Goal: Task Accomplishment & Management: Complete application form

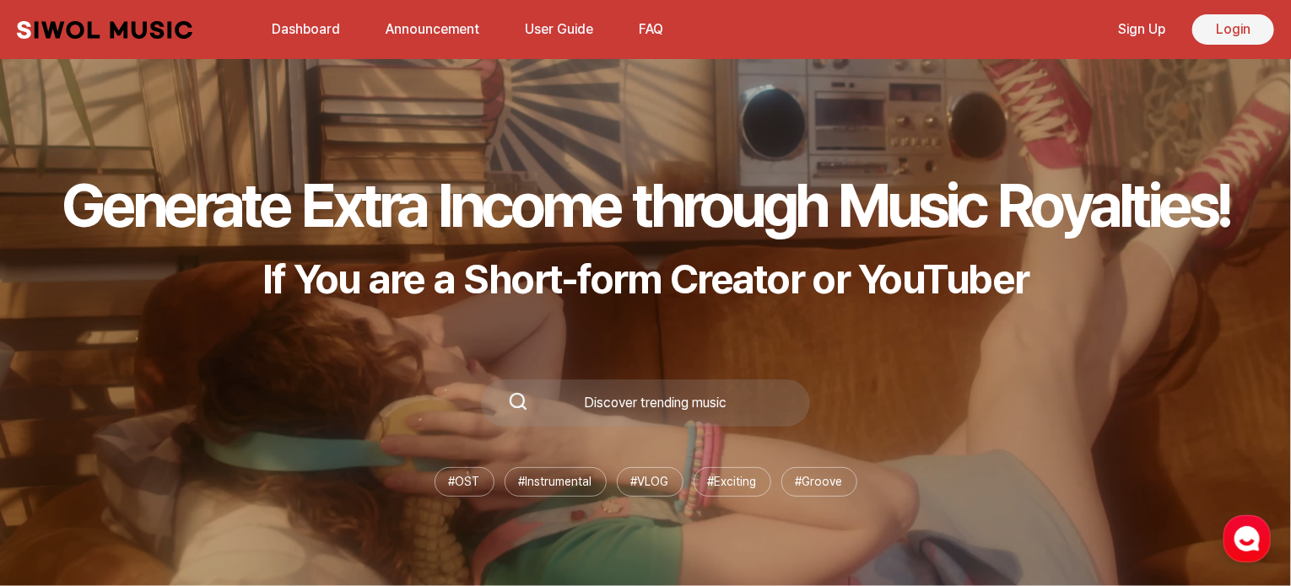
click at [1233, 29] on link "Login" at bounding box center [1233, 29] width 82 height 30
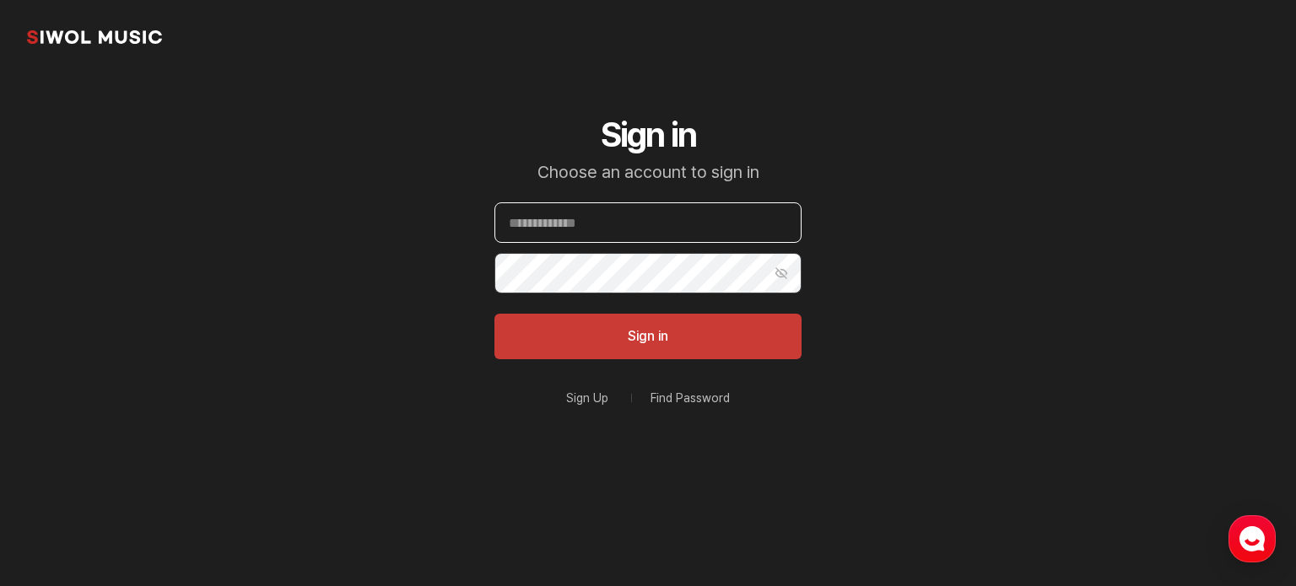
click at [594, 218] on input "Email" at bounding box center [647, 222] width 307 height 40
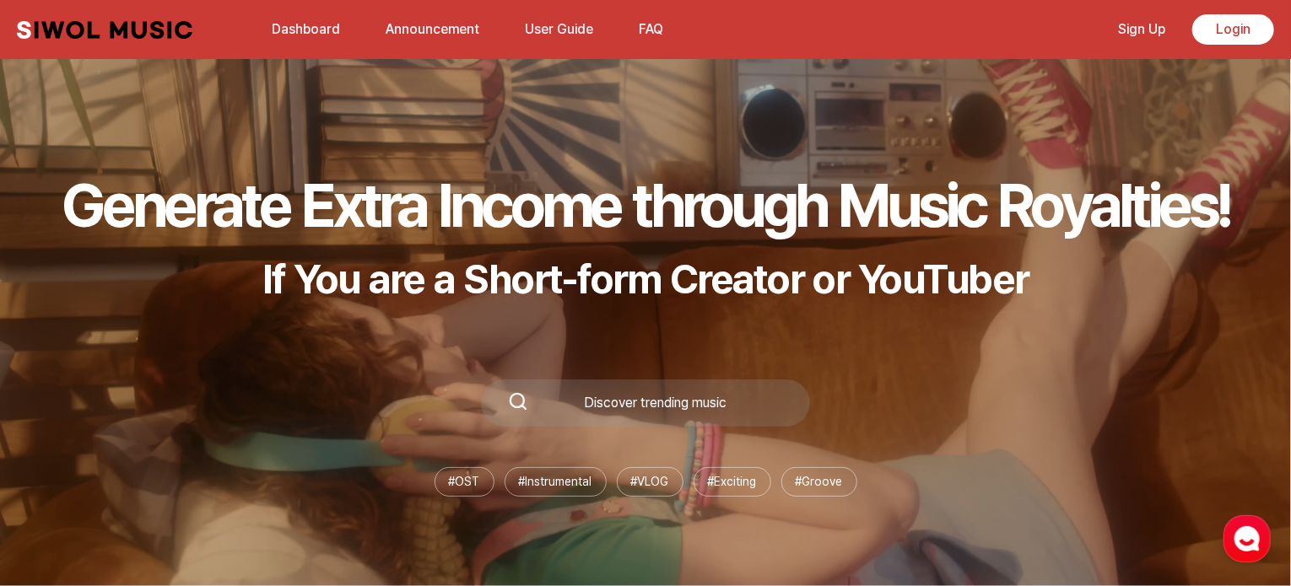
click at [1147, 35] on link "Sign Up" at bounding box center [1141, 29] width 67 height 36
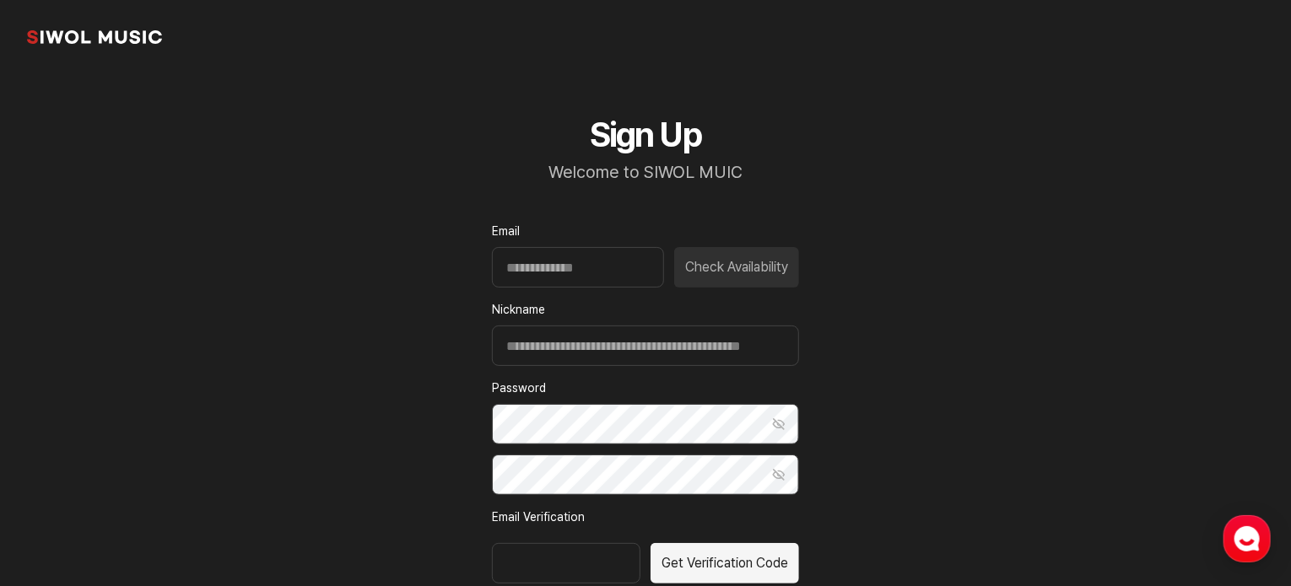
click at [715, 245] on div "Email Check Availability" at bounding box center [645, 255] width 307 height 65
click at [534, 262] on input "Email" at bounding box center [578, 267] width 172 height 40
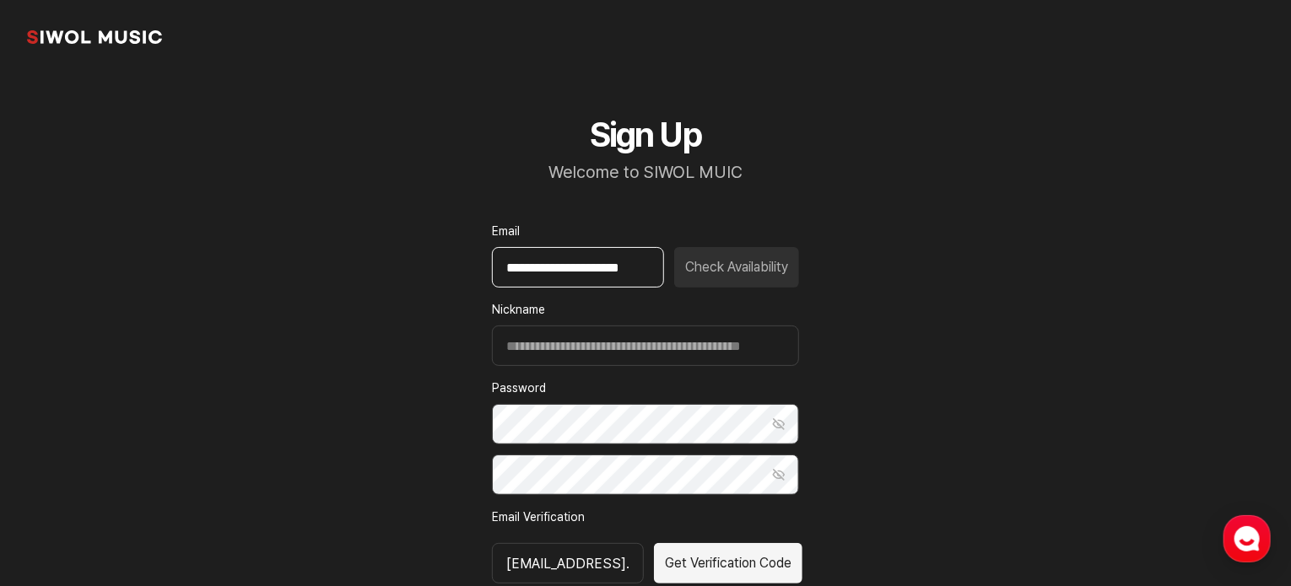
scroll to position [0, 15]
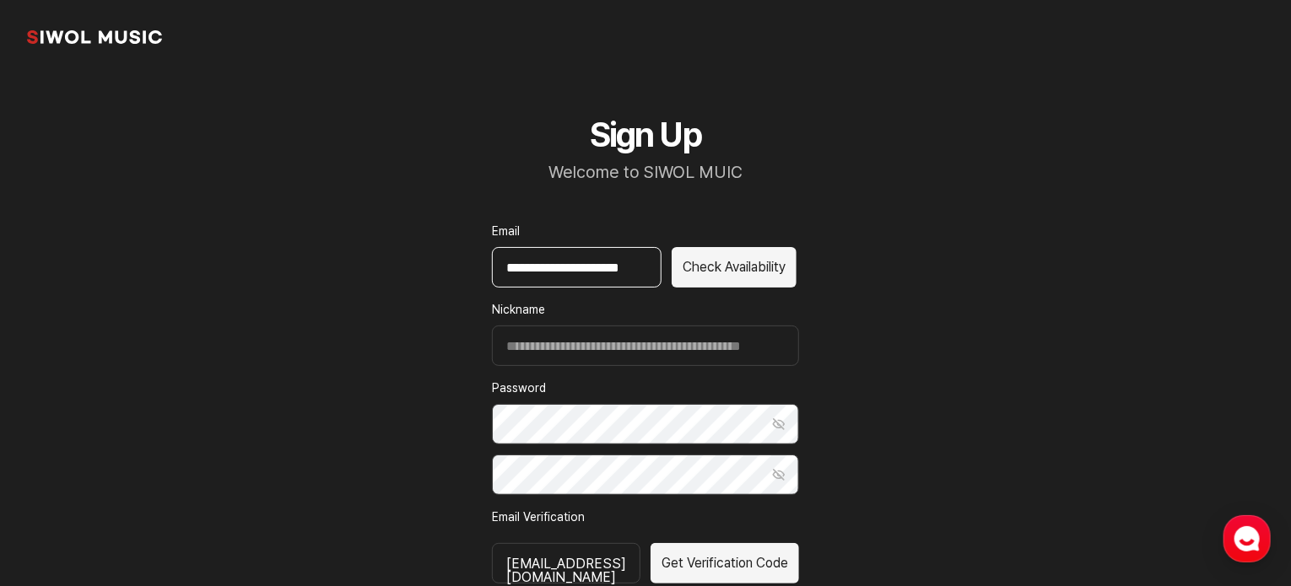
type input "**********"
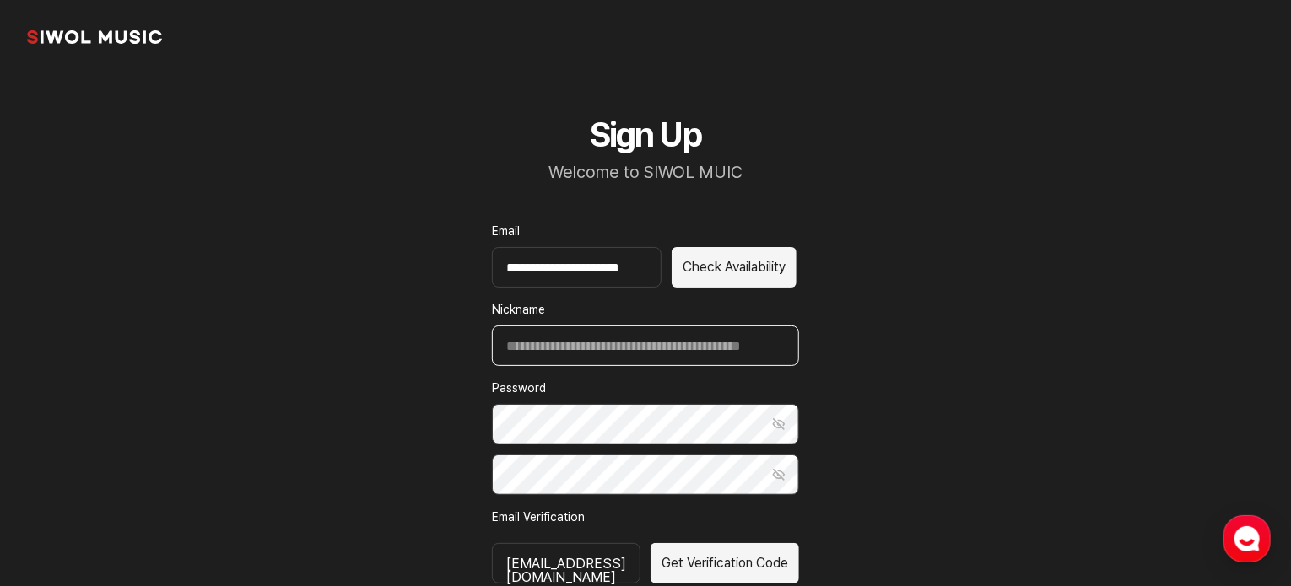
scroll to position [0, 0]
click at [558, 344] on input "Nickname" at bounding box center [645, 346] width 307 height 40
type input "**********"
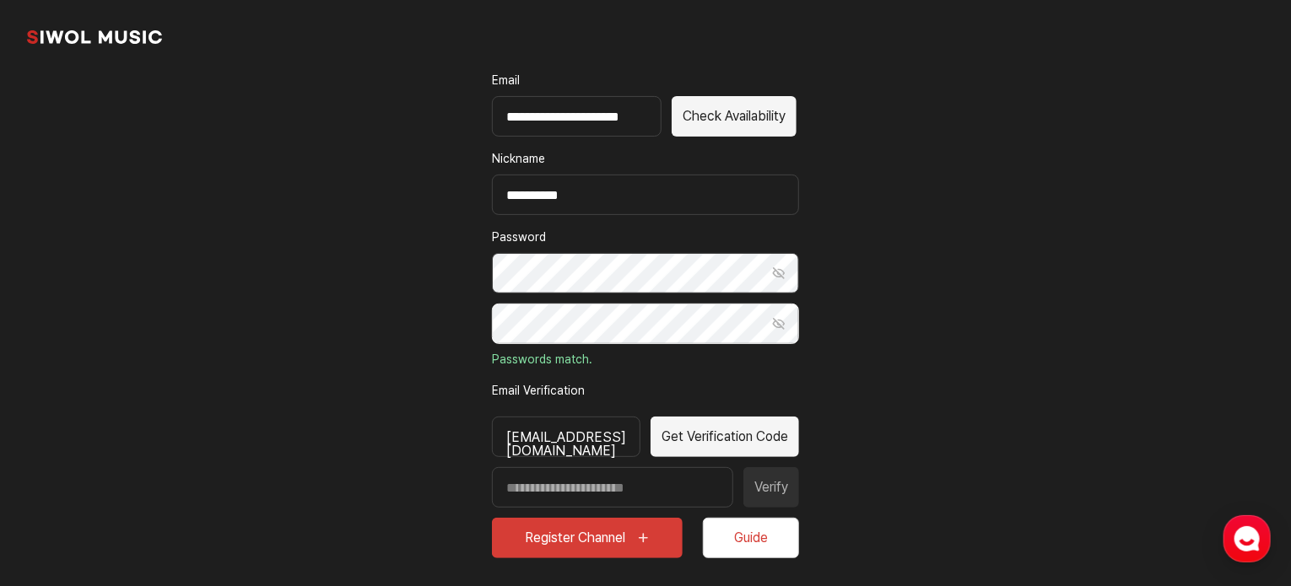
scroll to position [169, 0]
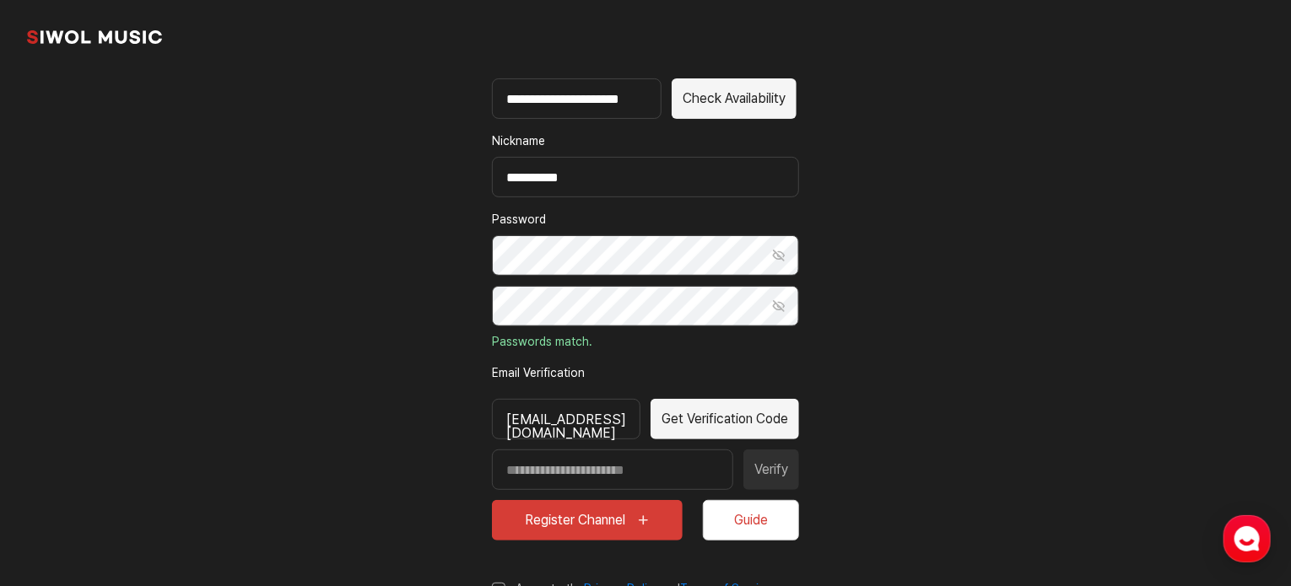
click at [762, 416] on button "Get Verification Code" at bounding box center [724, 419] width 148 height 40
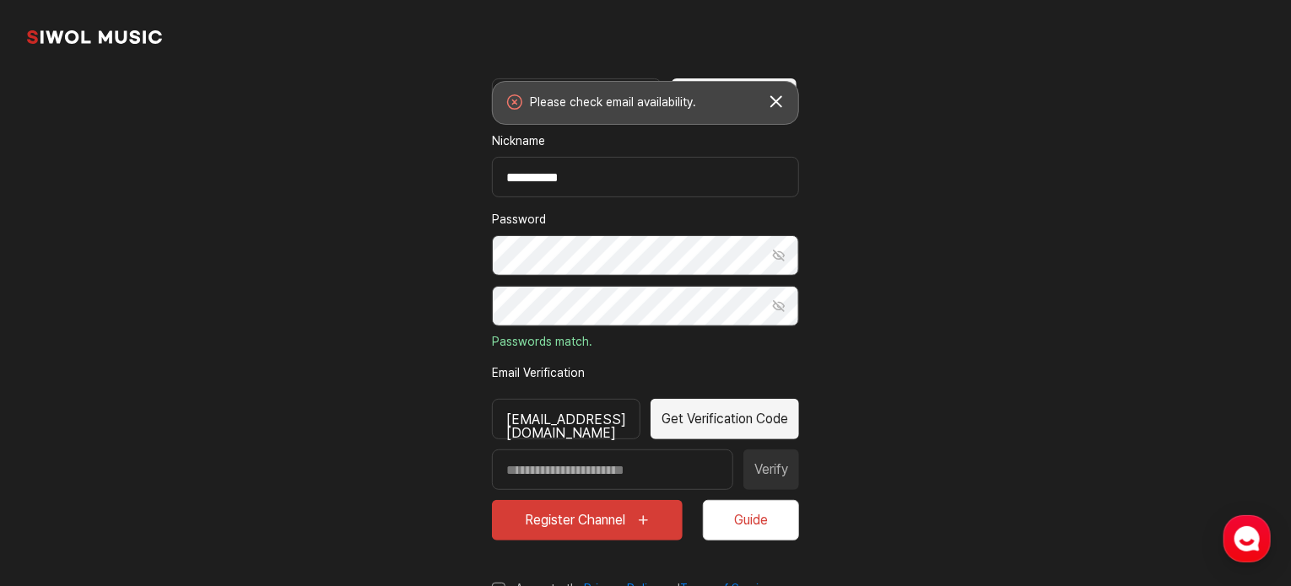
click at [779, 97] on button "토스트창 닫기" at bounding box center [776, 102] width 30 height 30
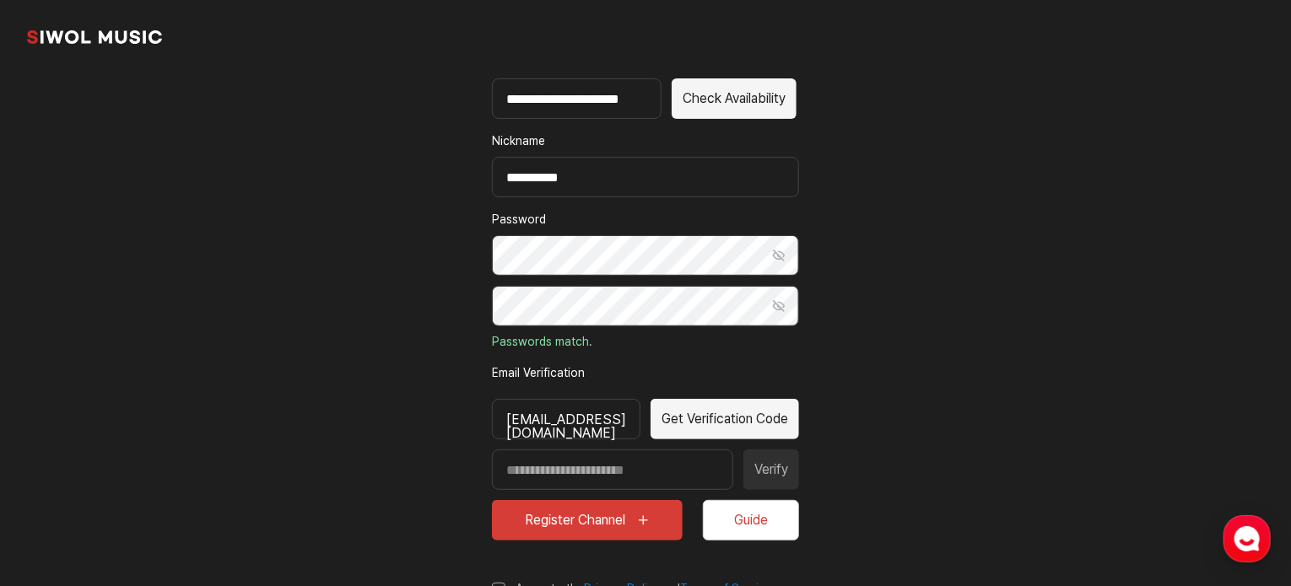
click at [739, 97] on button "Check Availability" at bounding box center [734, 98] width 125 height 40
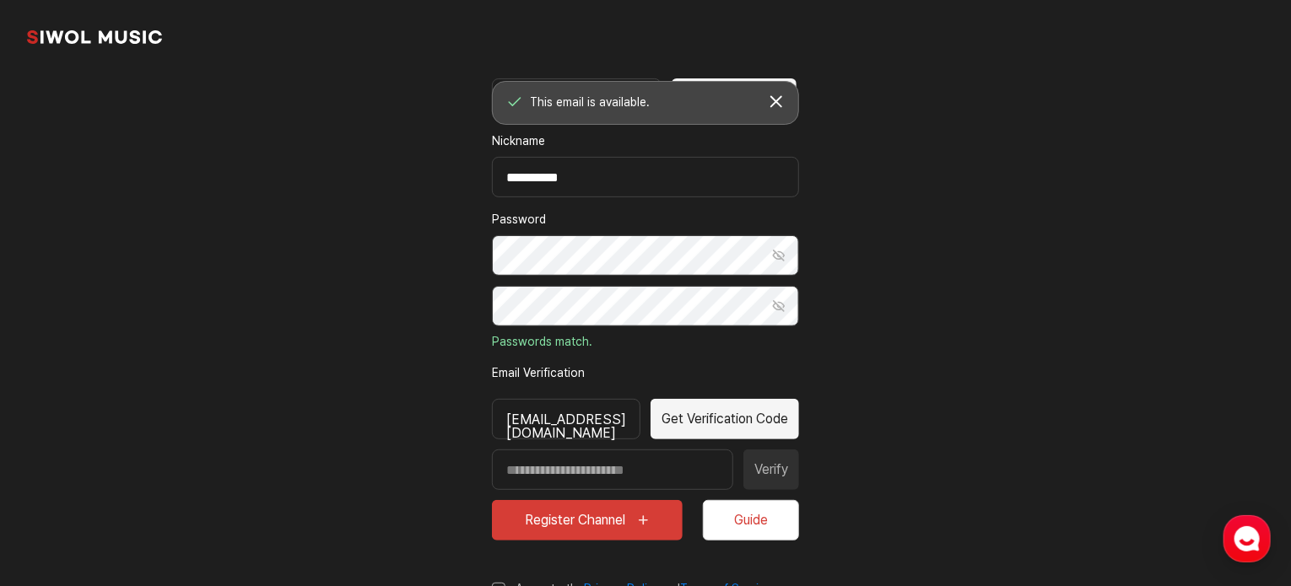
click at [780, 440] on div "Email Verification tocasarah975@gmail.com Get Verification Code Verify Register…" at bounding box center [645, 452] width 307 height 176
click at [785, 427] on button "Get Verification Code" at bounding box center [724, 419] width 148 height 40
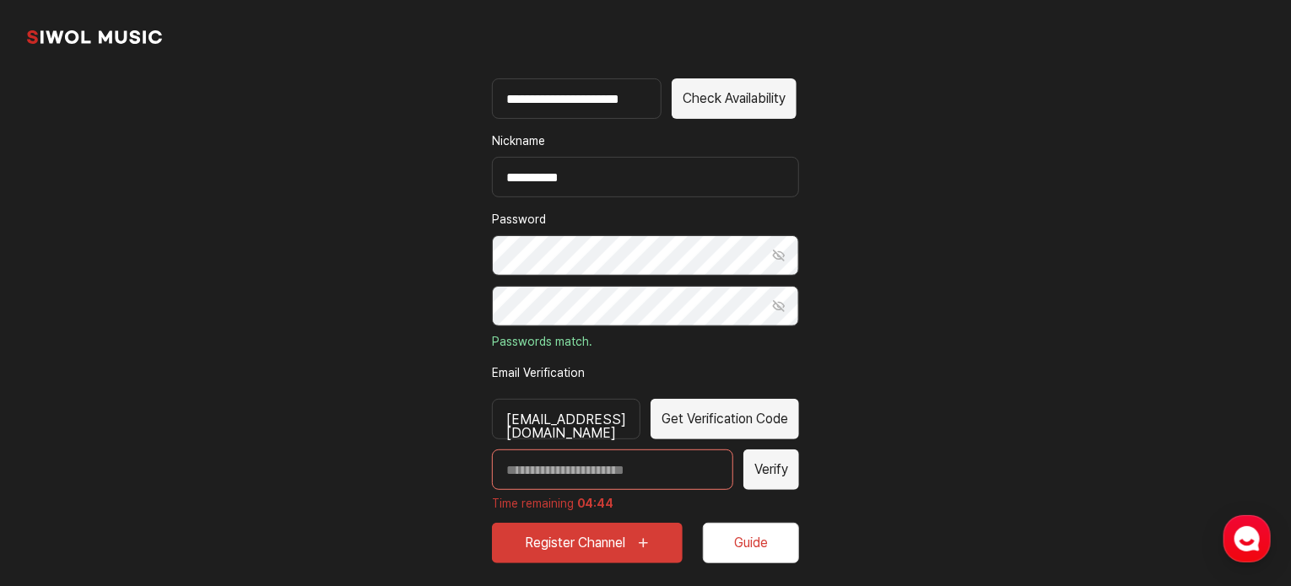
click at [577, 472] on input "Enter verification code" at bounding box center [612, 470] width 241 height 40
paste input "*****"
type input "*****"
click at [769, 471] on button "Verify" at bounding box center [771, 470] width 56 height 40
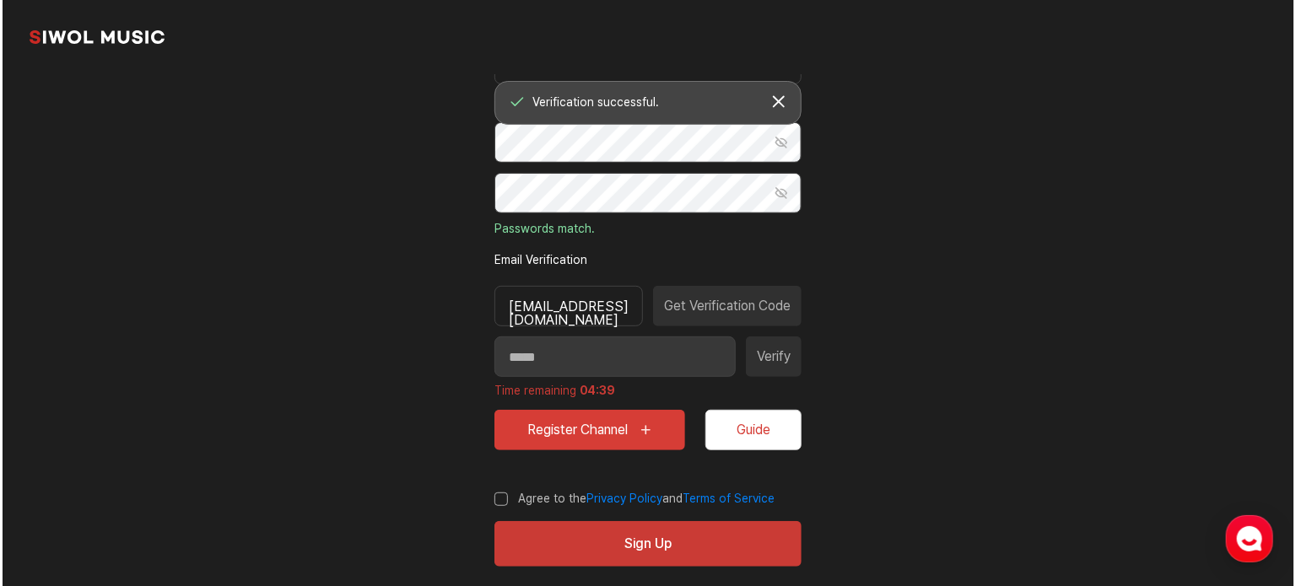
scroll to position [302, 0]
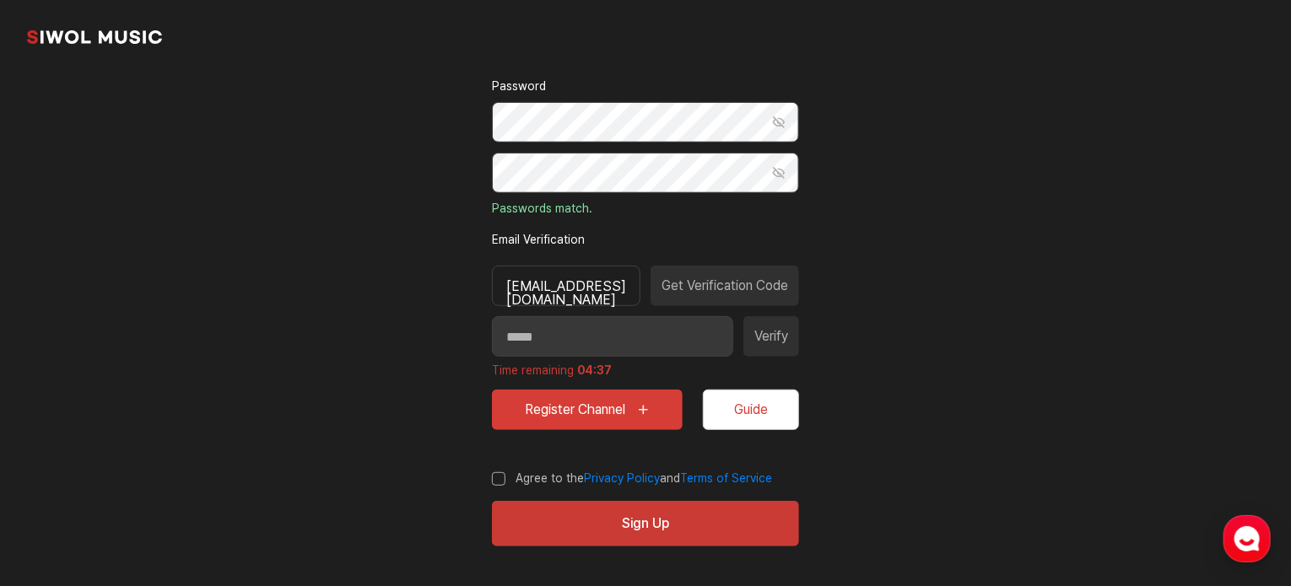
click at [499, 478] on label "Agree to the Privacy Policy and Terms of Service" at bounding box center [632, 479] width 280 height 17
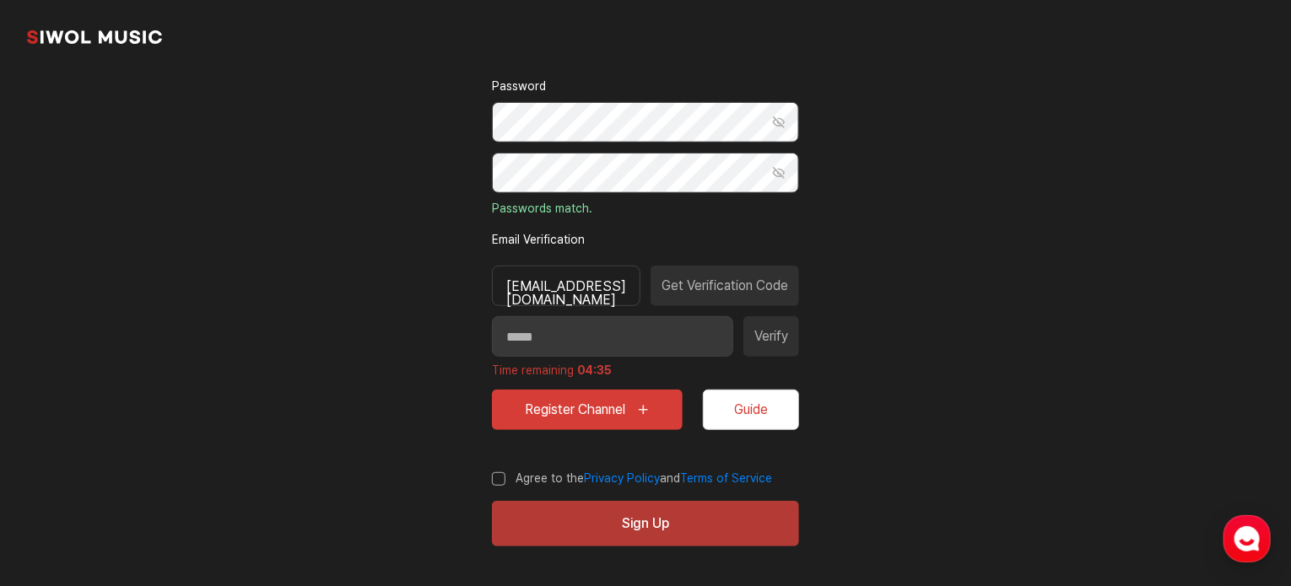
click at [632, 531] on button "Sign Up" at bounding box center [645, 524] width 307 height 46
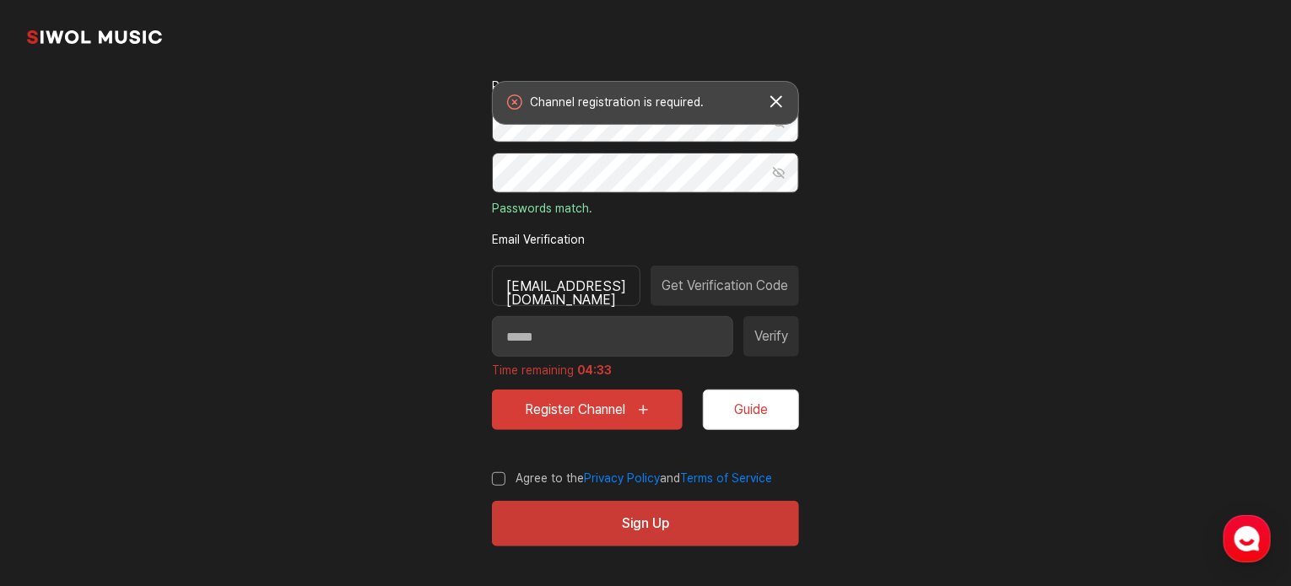
click at [601, 405] on button "Register Channel" at bounding box center [587, 410] width 191 height 40
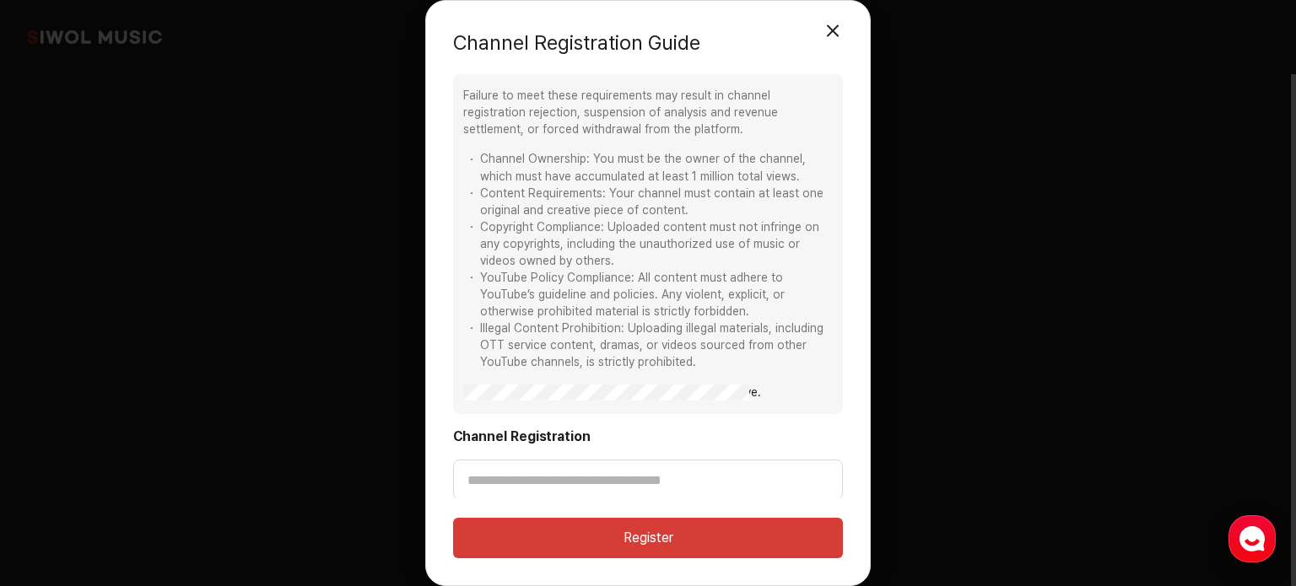
scroll to position [50, 0]
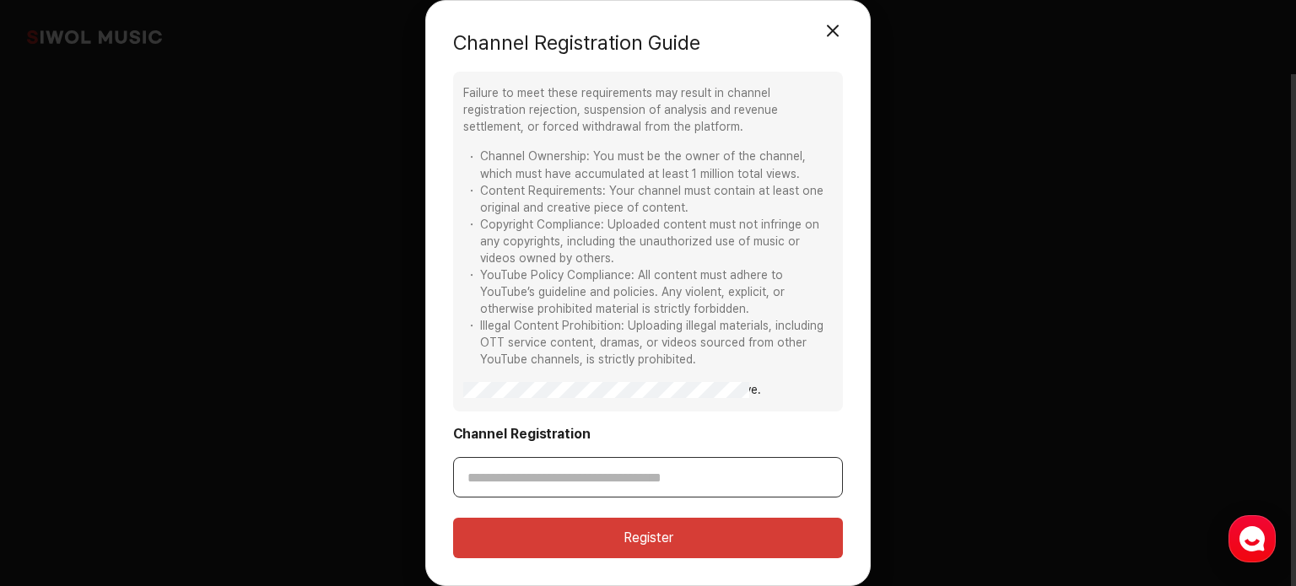
click at [608, 474] on input "Channel Registration" at bounding box center [648, 477] width 390 height 40
click at [592, 477] on input "Channel Registration" at bounding box center [648, 477] width 390 height 40
paste input "**********"
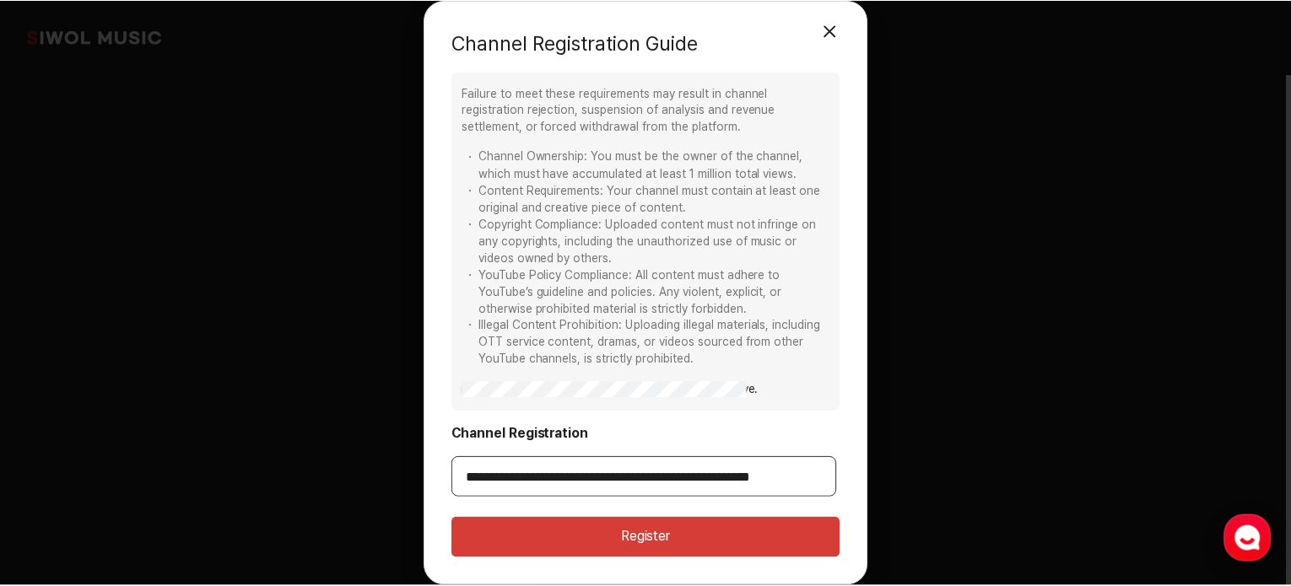
scroll to position [0, 0]
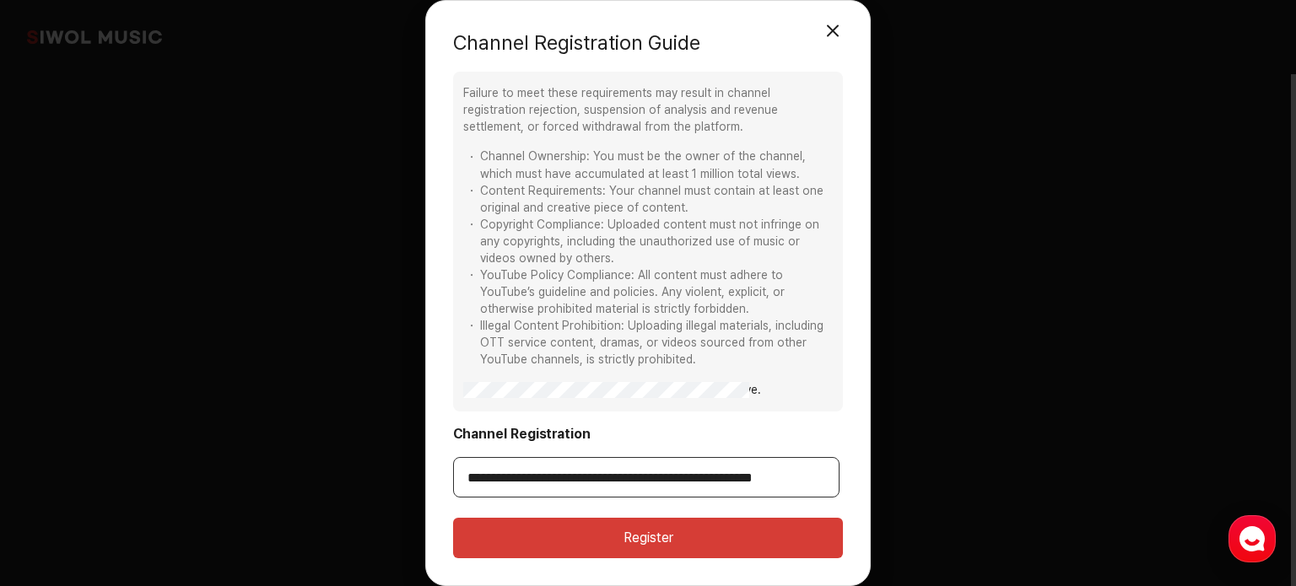
drag, startPoint x: 558, startPoint y: 474, endPoint x: 418, endPoint y: 473, distance: 140.0
click at [413, 474] on div "Channel Registration Guide 모달 닫기 Please carefully review the following requirem…" at bounding box center [648, 293] width 1296 height 586
click at [620, 475] on input "**********" at bounding box center [646, 477] width 386 height 40
type input "**********"
click at [645, 540] on button "Register" at bounding box center [648, 538] width 390 height 40
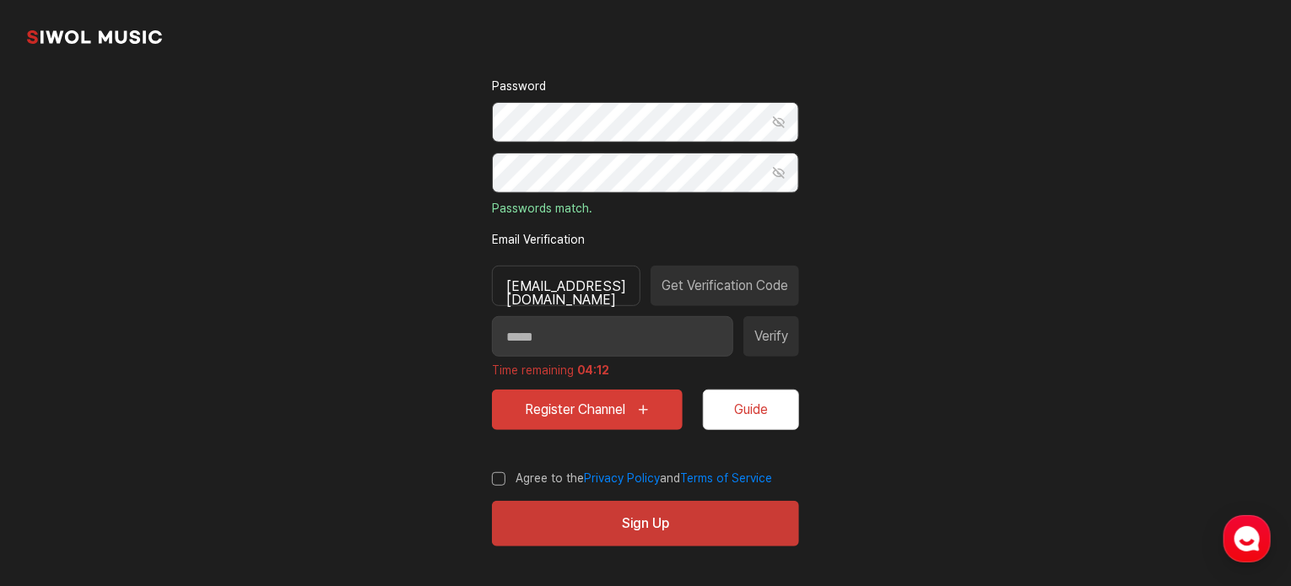
type input "**********"
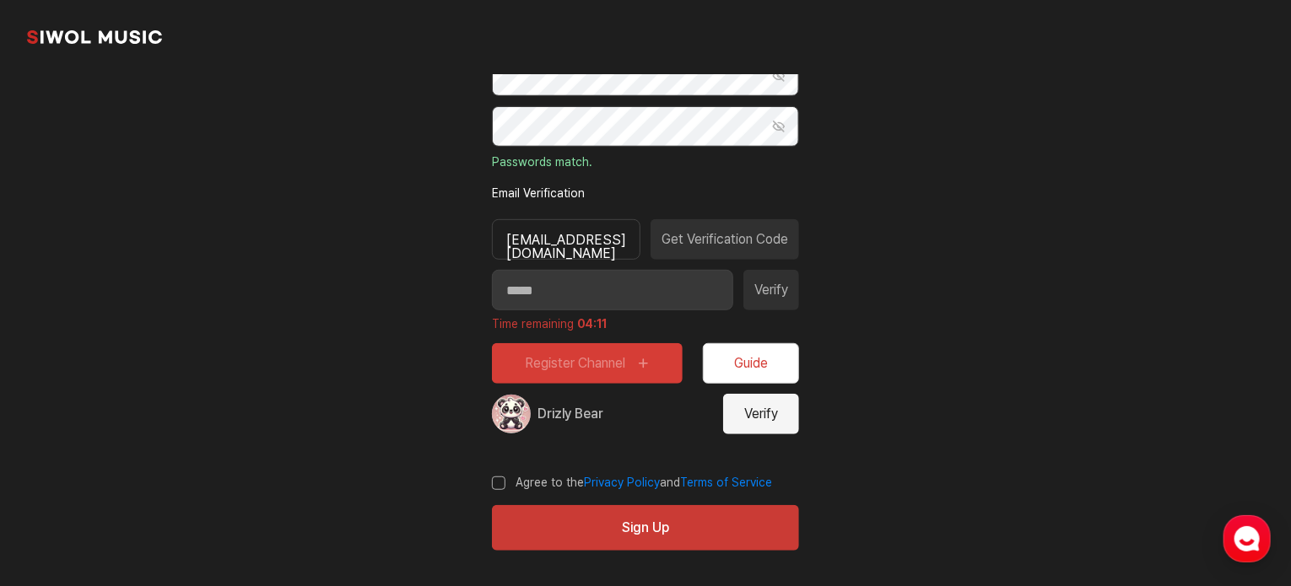
scroll to position [352, 0]
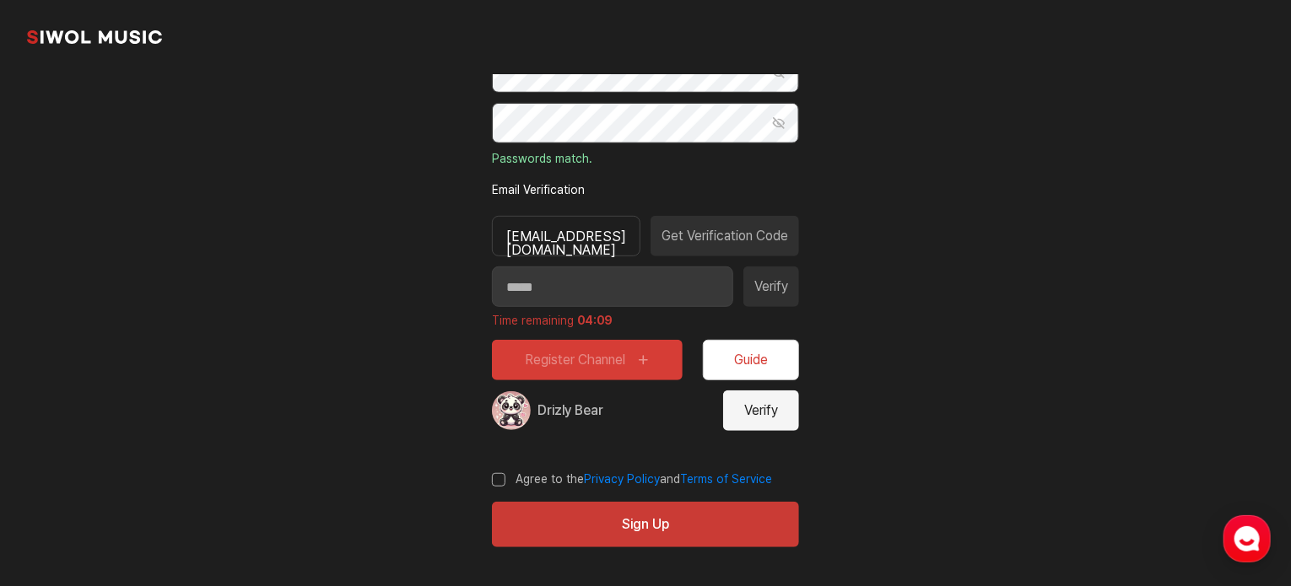
click at [758, 416] on button "Verify" at bounding box center [761, 411] width 76 height 40
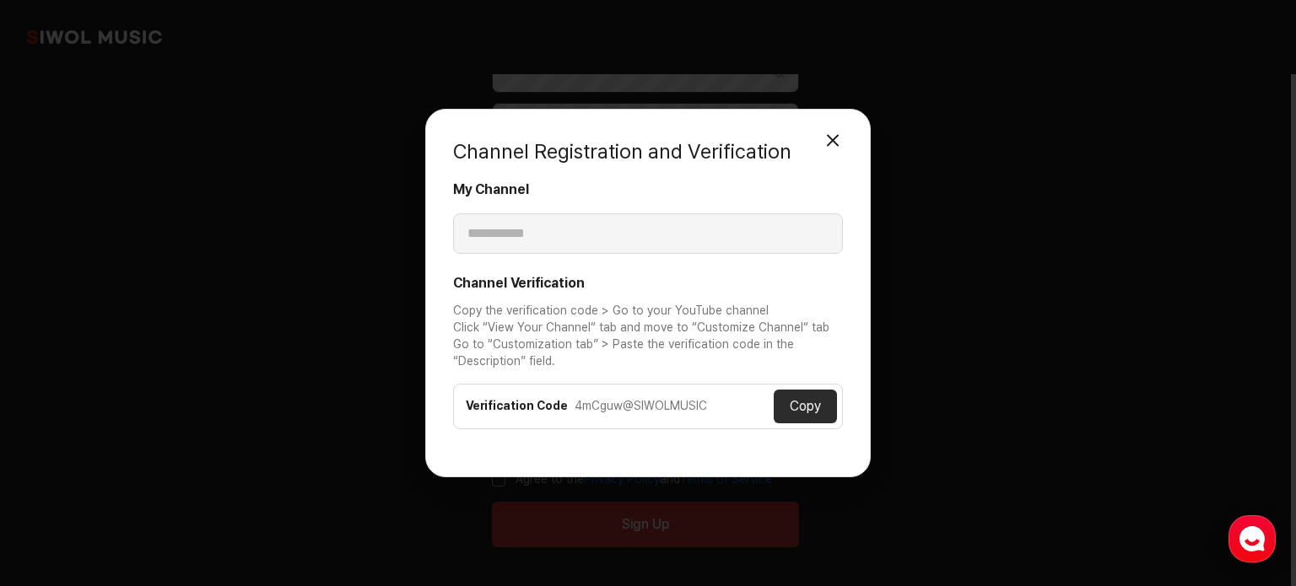
click at [664, 402] on div "4mCguw@SIWOLMUSIC" at bounding box center [673, 406] width 199 height 17
click at [803, 401] on button "Copy" at bounding box center [805, 407] width 63 height 34
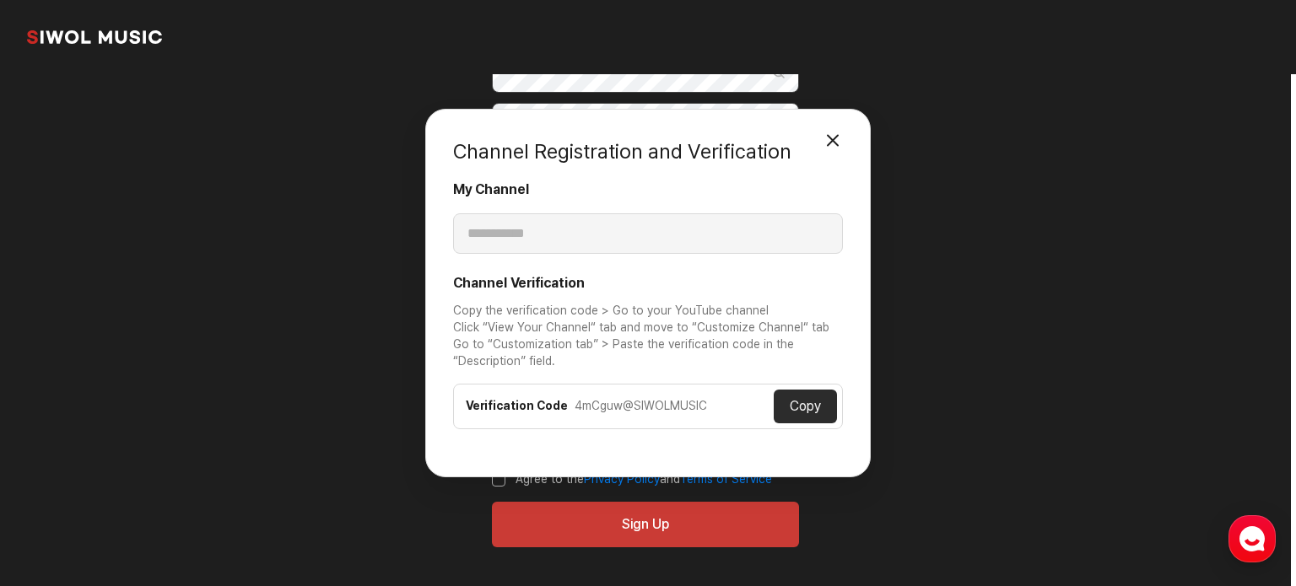
click at [807, 404] on button "Copy" at bounding box center [805, 407] width 63 height 34
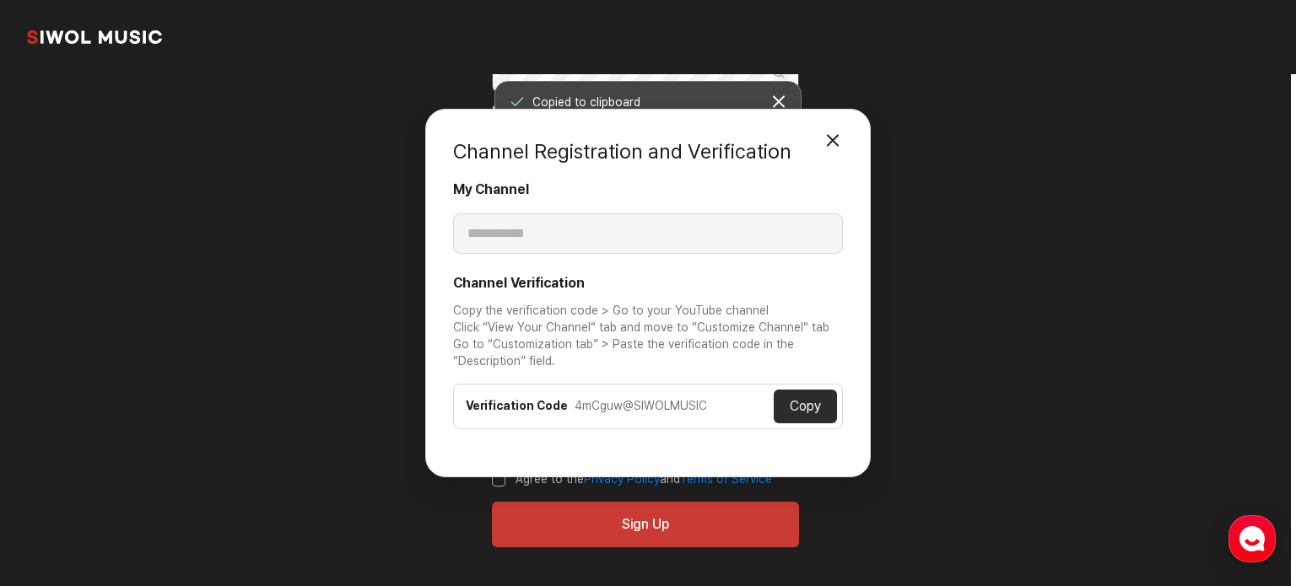
click at [828, 141] on button "Close Modal" at bounding box center [833, 140] width 34 height 34
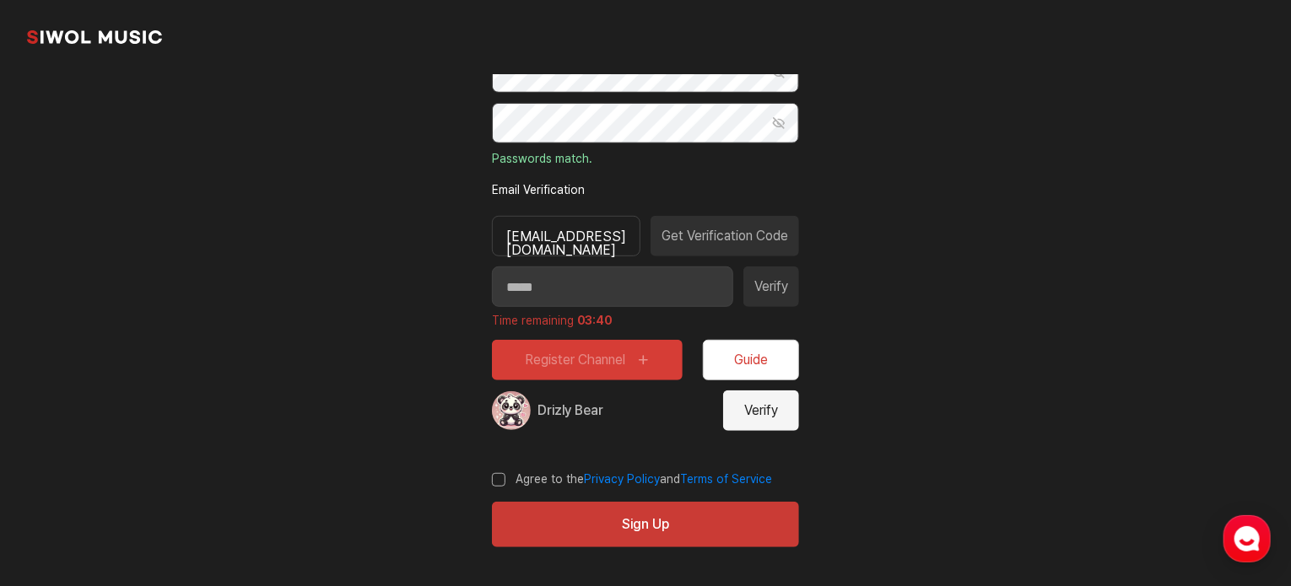
click at [759, 413] on button "Verify" at bounding box center [761, 411] width 76 height 40
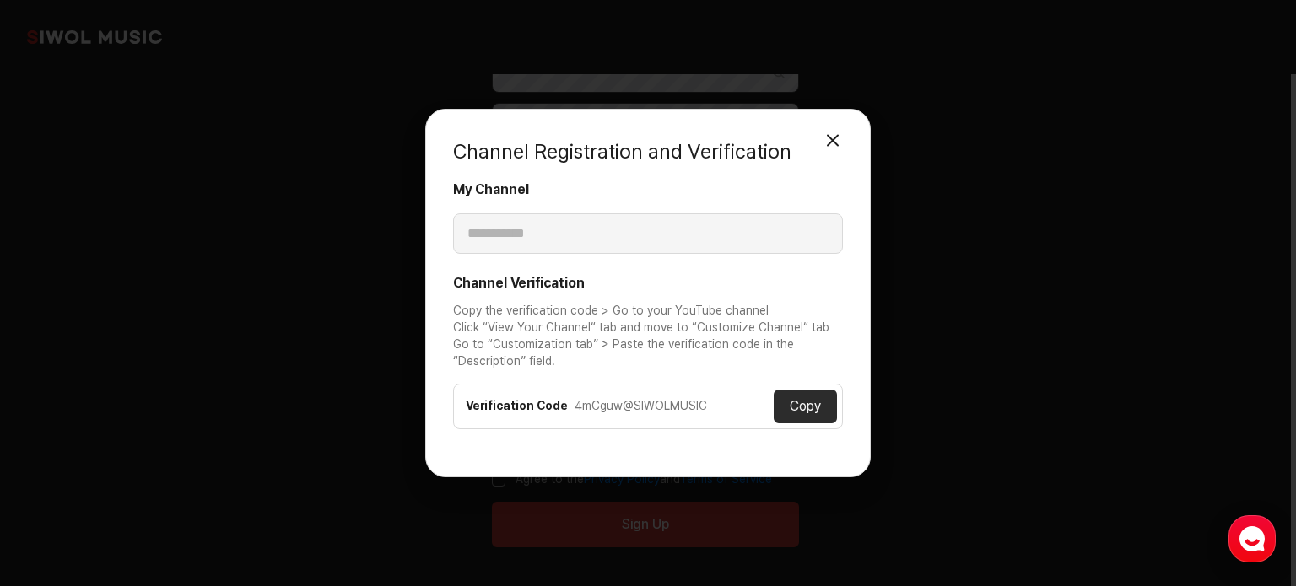
click at [834, 132] on button "Close Modal" at bounding box center [833, 140] width 34 height 34
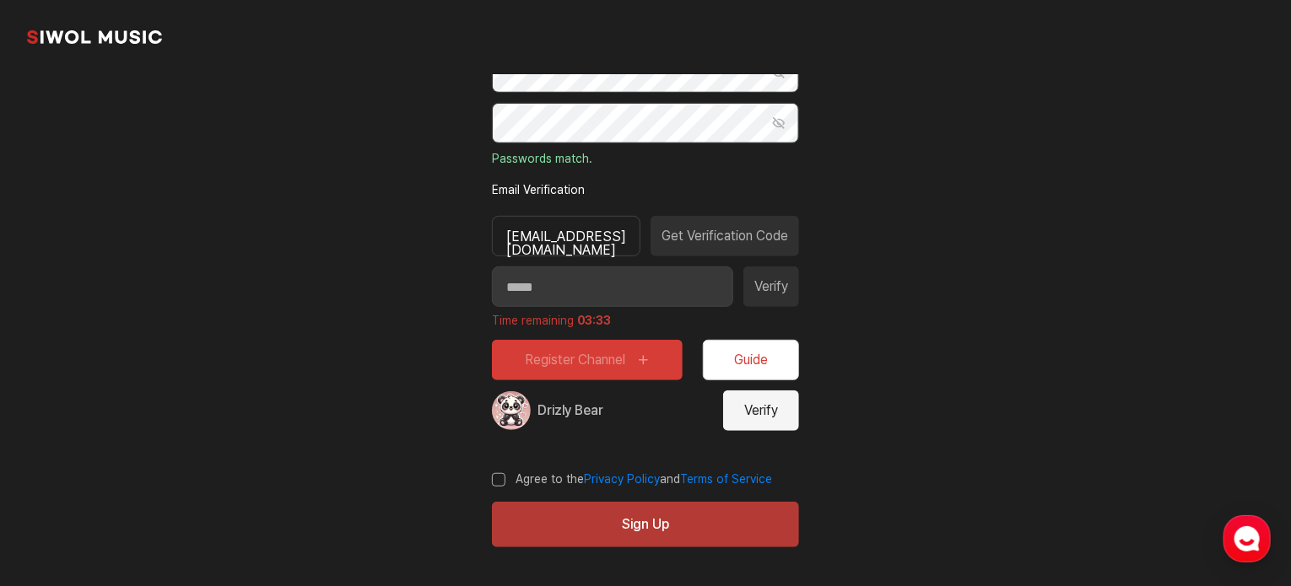
click at [634, 530] on button "Sign Up" at bounding box center [645, 525] width 307 height 46
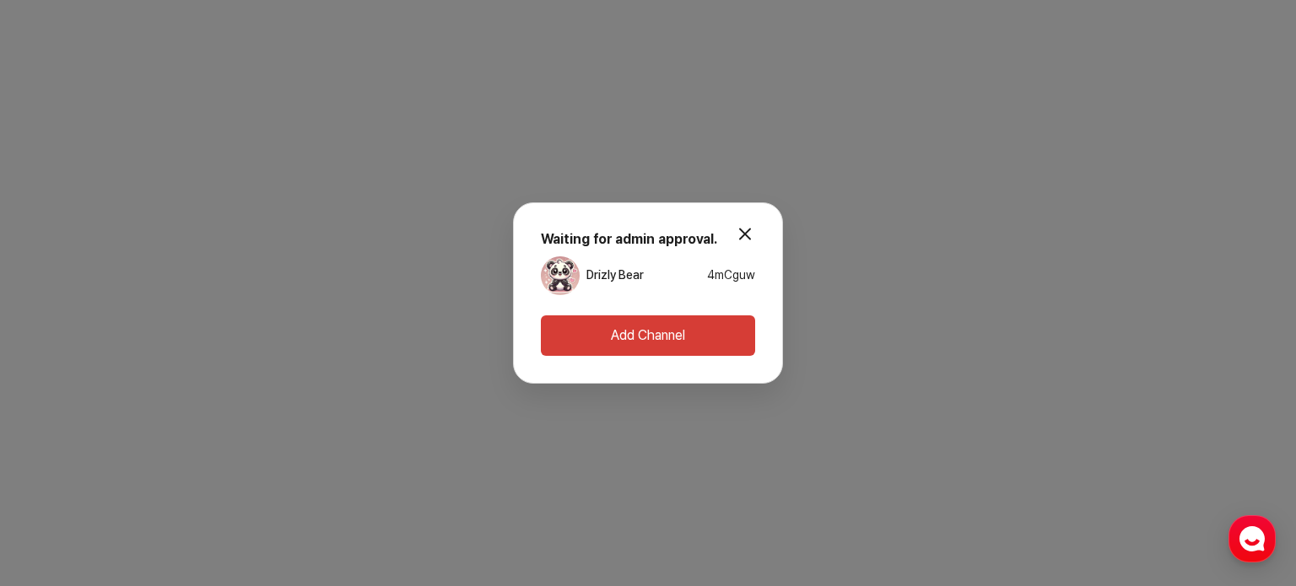
click at [743, 233] on button "modal.close" at bounding box center [745, 234] width 34 height 34
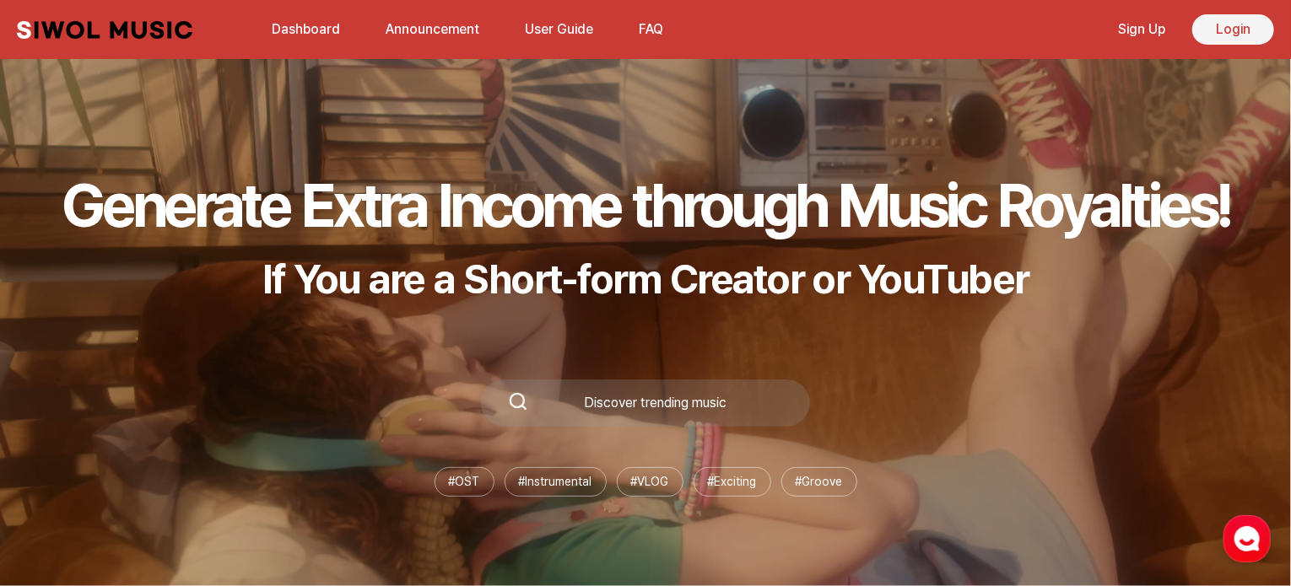
click at [1235, 26] on link "Login" at bounding box center [1233, 29] width 82 height 30
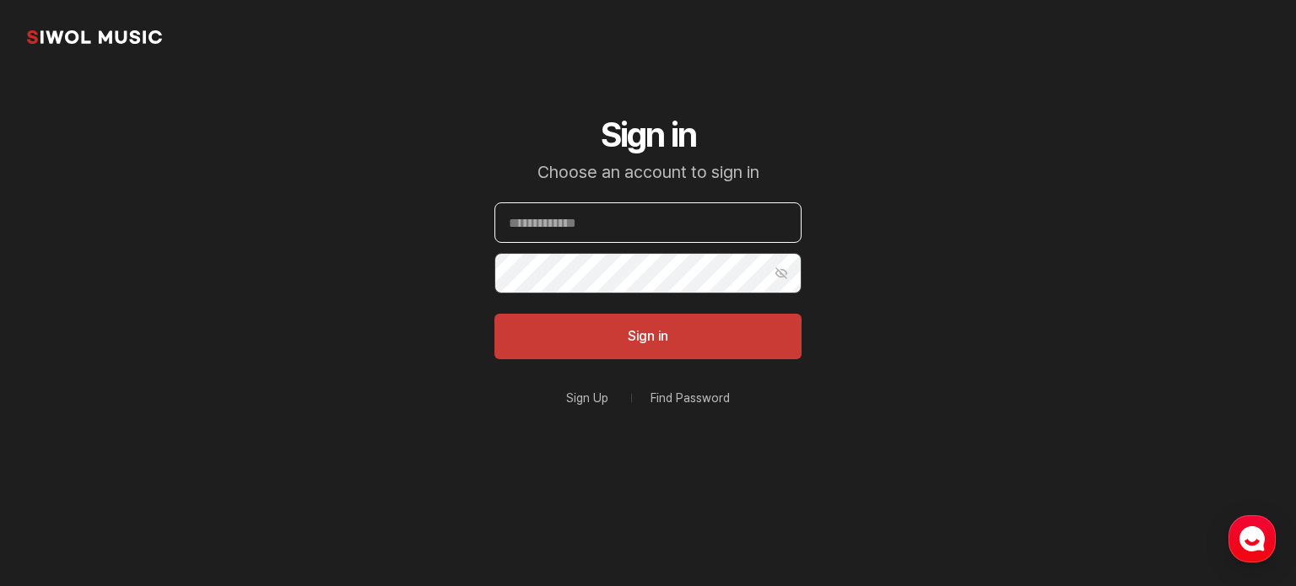
click at [645, 229] on input "Email" at bounding box center [647, 222] width 307 height 40
type input "**********"
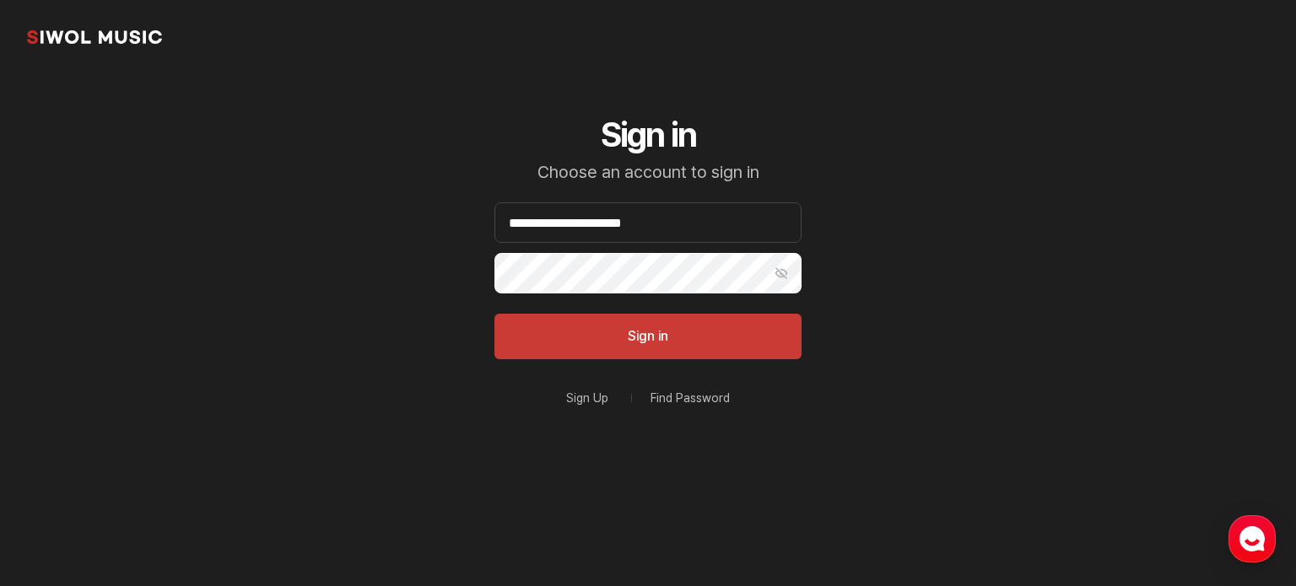
click at [494, 314] on button "Sign in" at bounding box center [647, 337] width 307 height 46
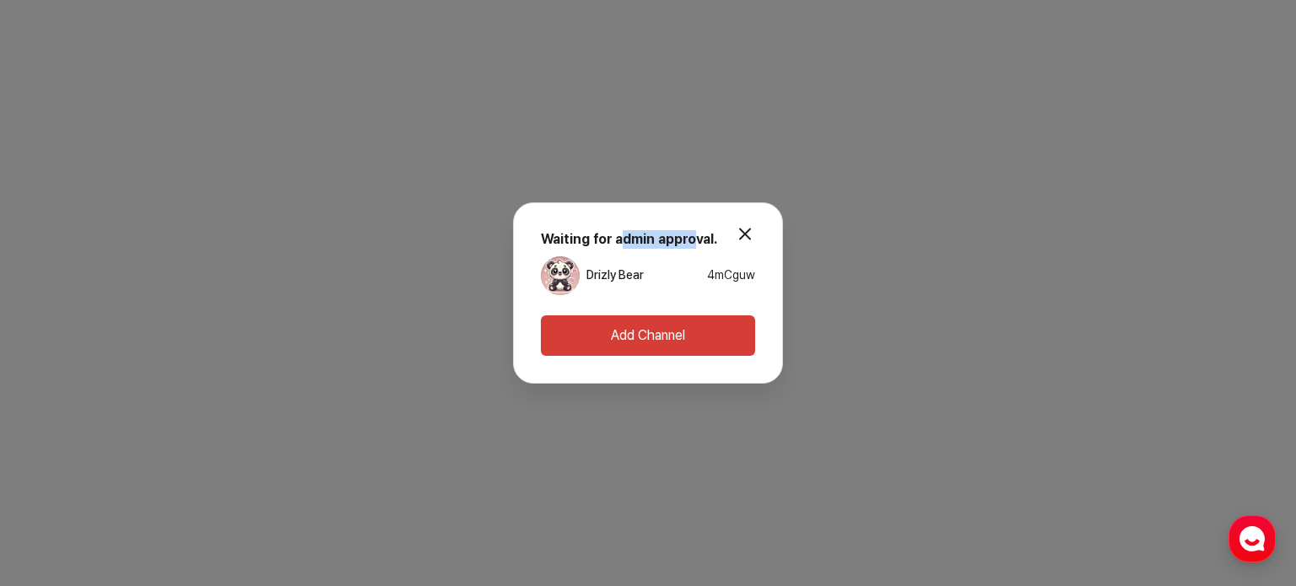
drag, startPoint x: 623, startPoint y: 241, endPoint x: 693, endPoint y: 245, distance: 69.3
click at [693, 245] on strong "Waiting for admin approval." at bounding box center [629, 239] width 176 height 16
click at [747, 238] on button "modal.close" at bounding box center [745, 234] width 34 height 34
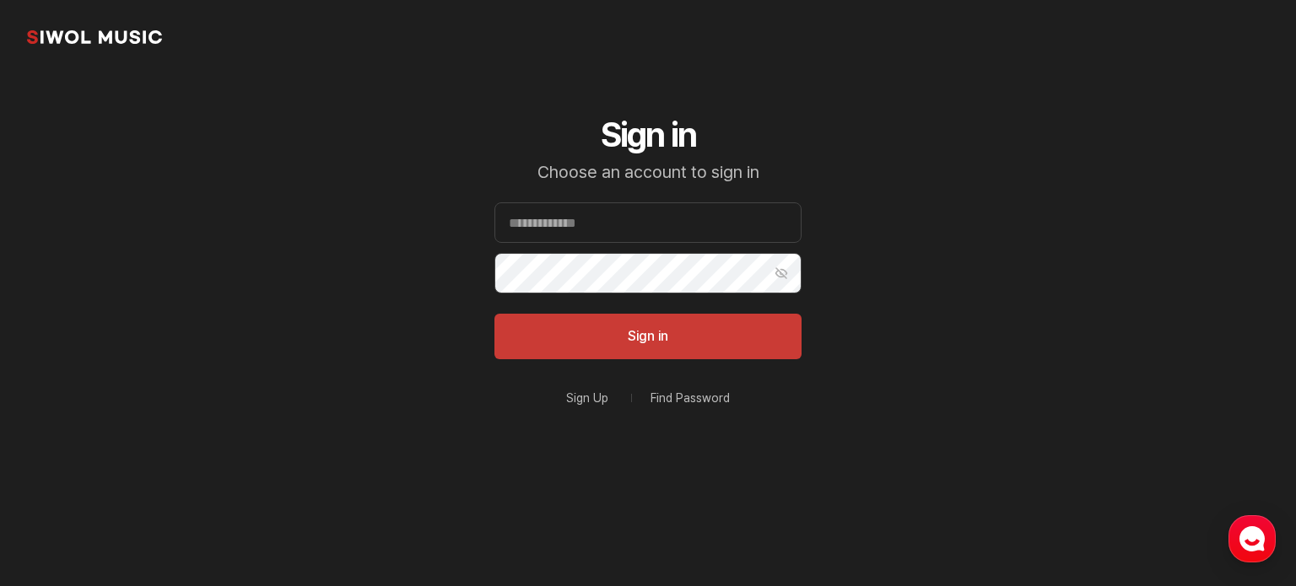
type input "**********"
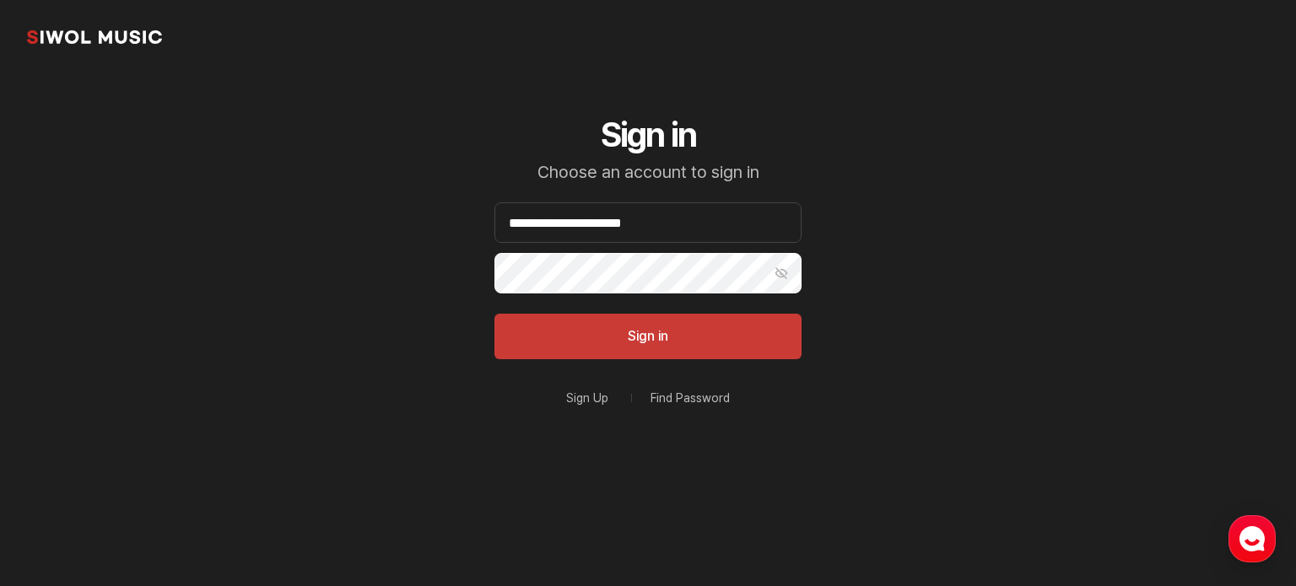
click at [494, 314] on button "Sign in" at bounding box center [647, 337] width 307 height 46
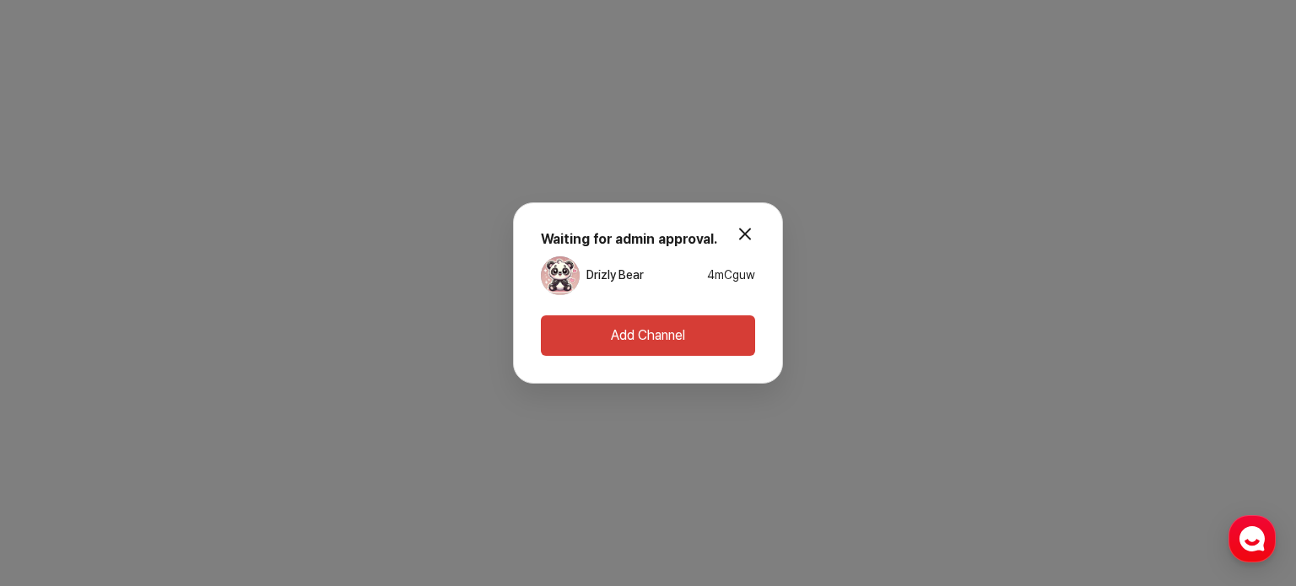
click at [665, 293] on div "Drizly Bear 4mCguw" at bounding box center [648, 275] width 214 height 39
click at [587, 274] on link "Drizly Bear" at bounding box center [614, 275] width 57 height 17
click at [738, 236] on button "modal.close" at bounding box center [745, 234] width 34 height 34
